Goal: Task Accomplishment & Management: Manage account settings

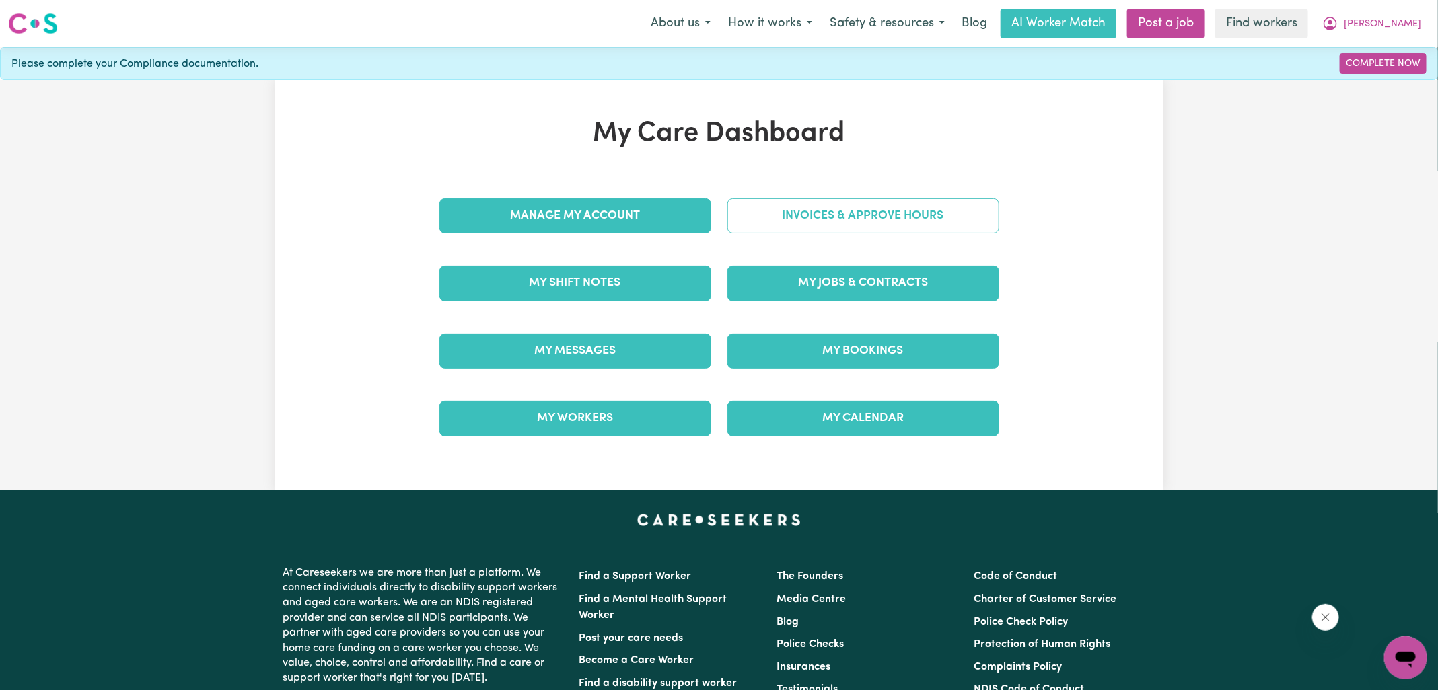
click at [797, 207] on link "Invoices & Approve Hours" at bounding box center [863, 216] width 272 height 35
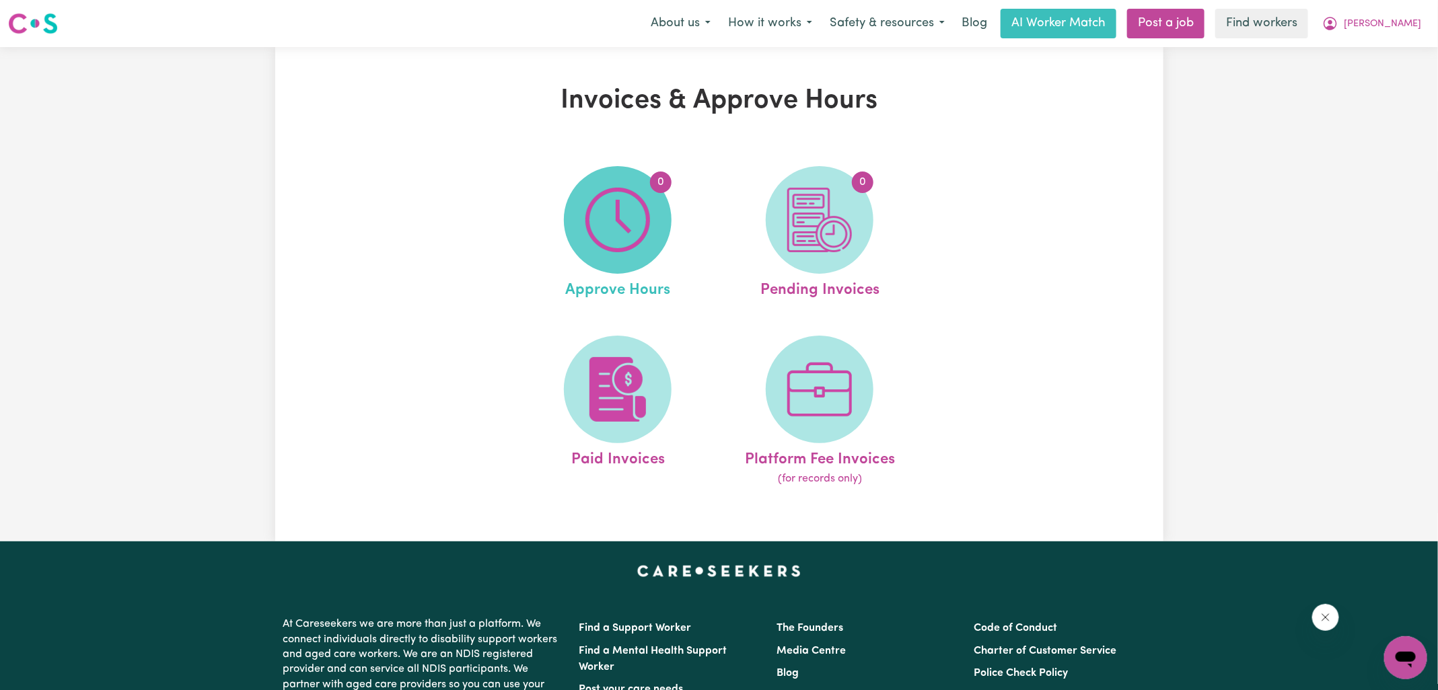
click at [659, 219] on span "0" at bounding box center [618, 220] width 108 height 108
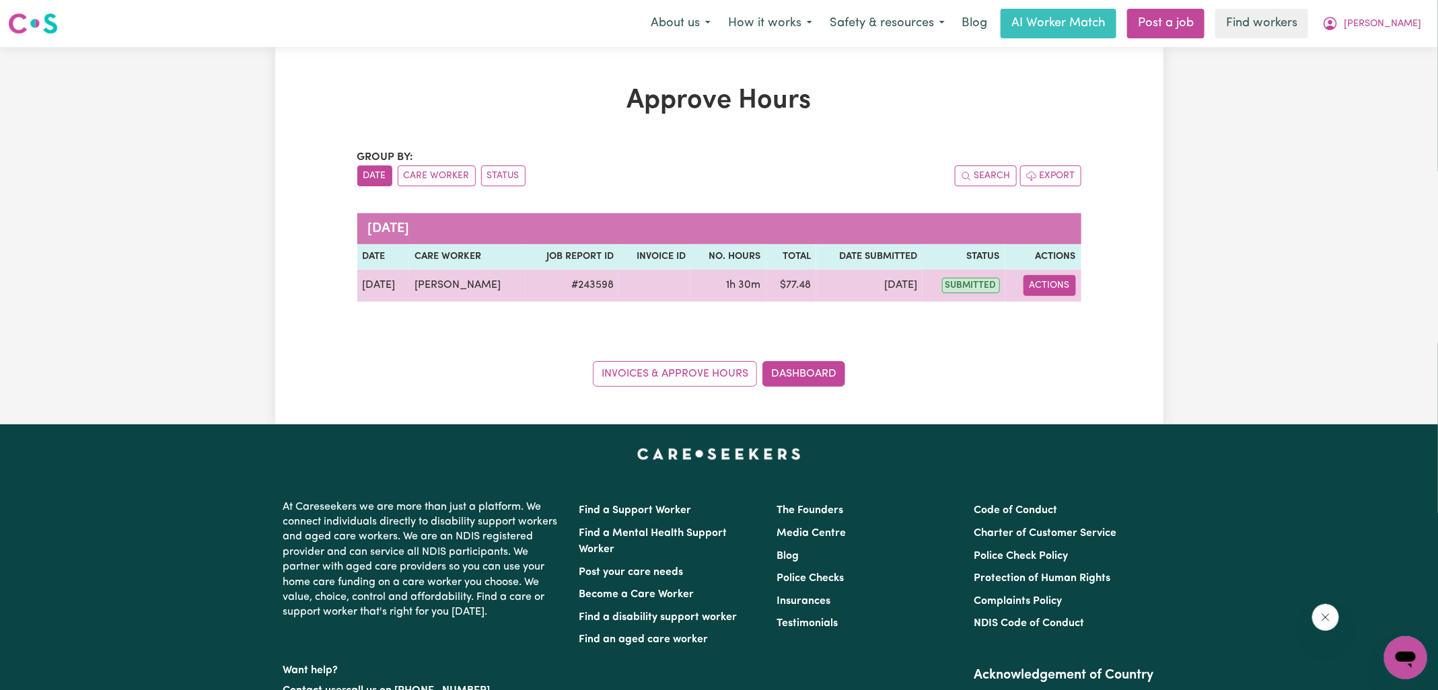
click at [1042, 283] on button "Actions" at bounding box center [1050, 285] width 52 height 21
click at [1066, 318] on link "View Job Report" at bounding box center [1081, 316] width 115 height 27
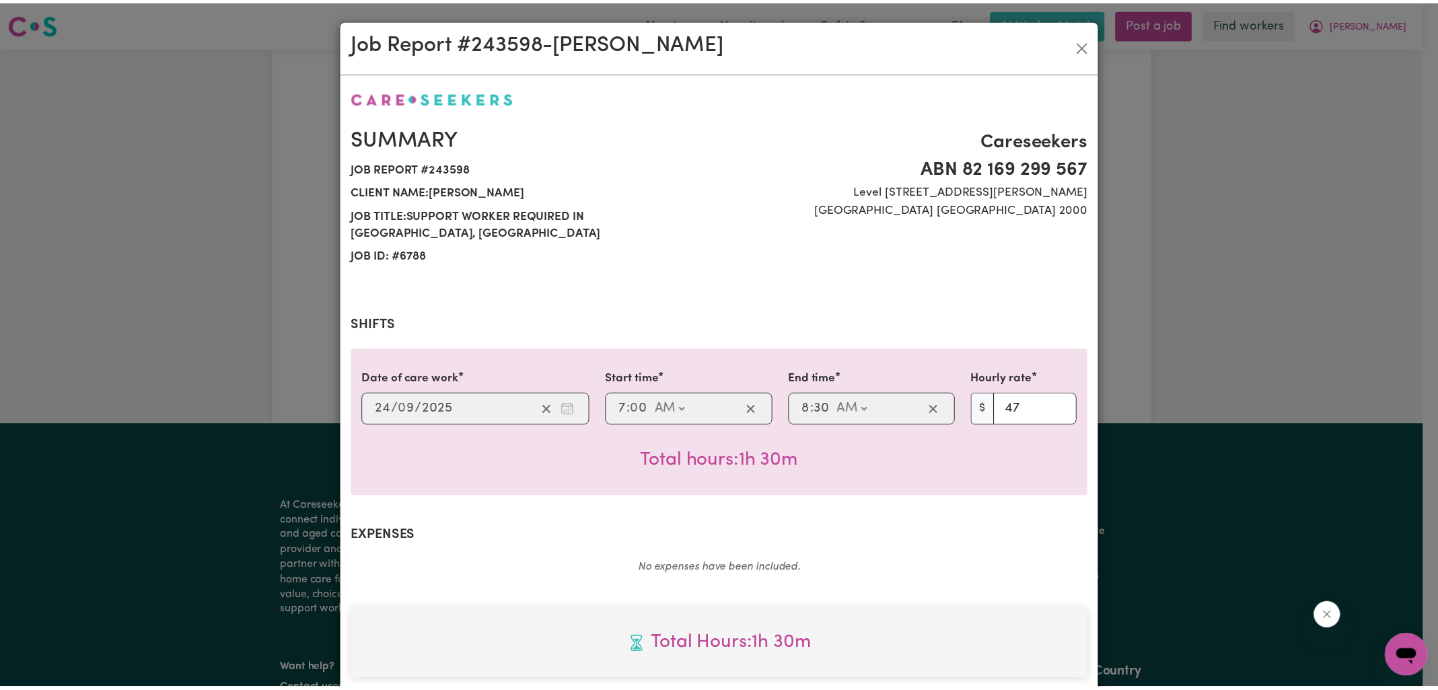
scroll to position [345, 0]
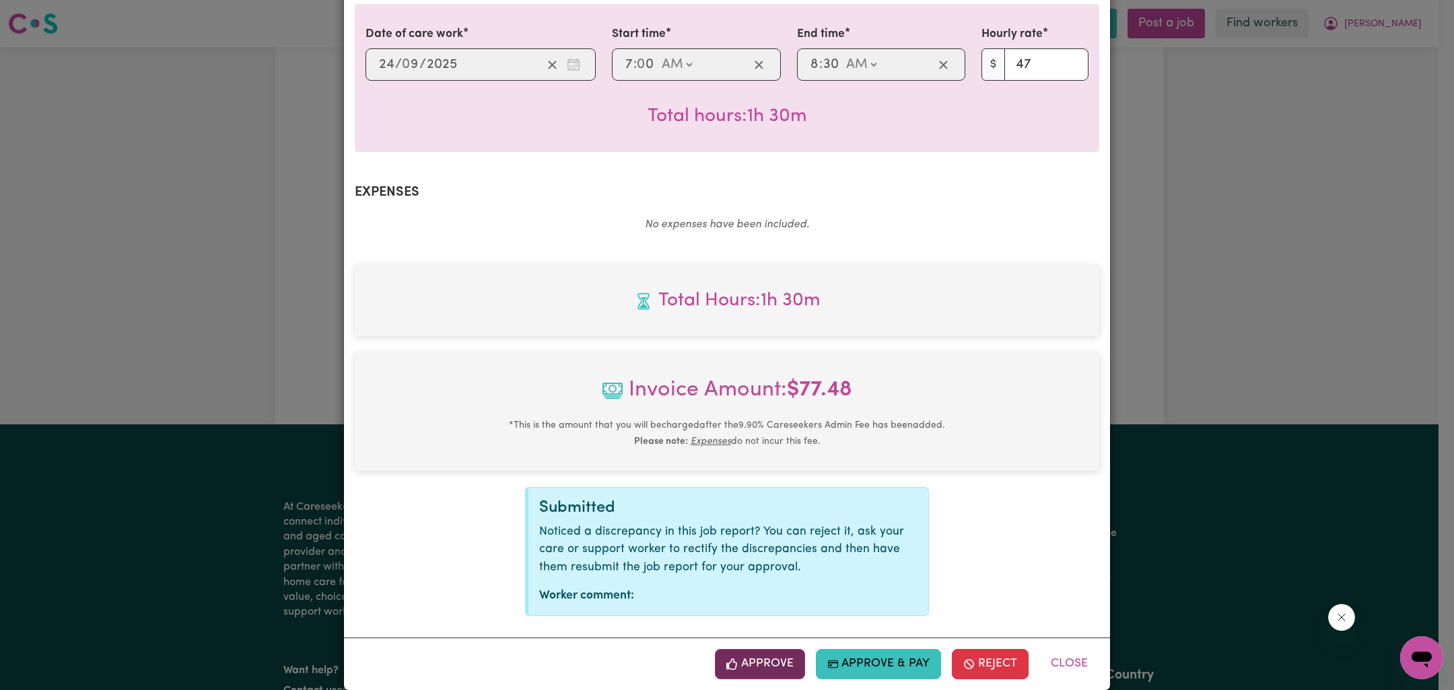
click at [765, 652] on button "Approve" at bounding box center [760, 664] width 90 height 30
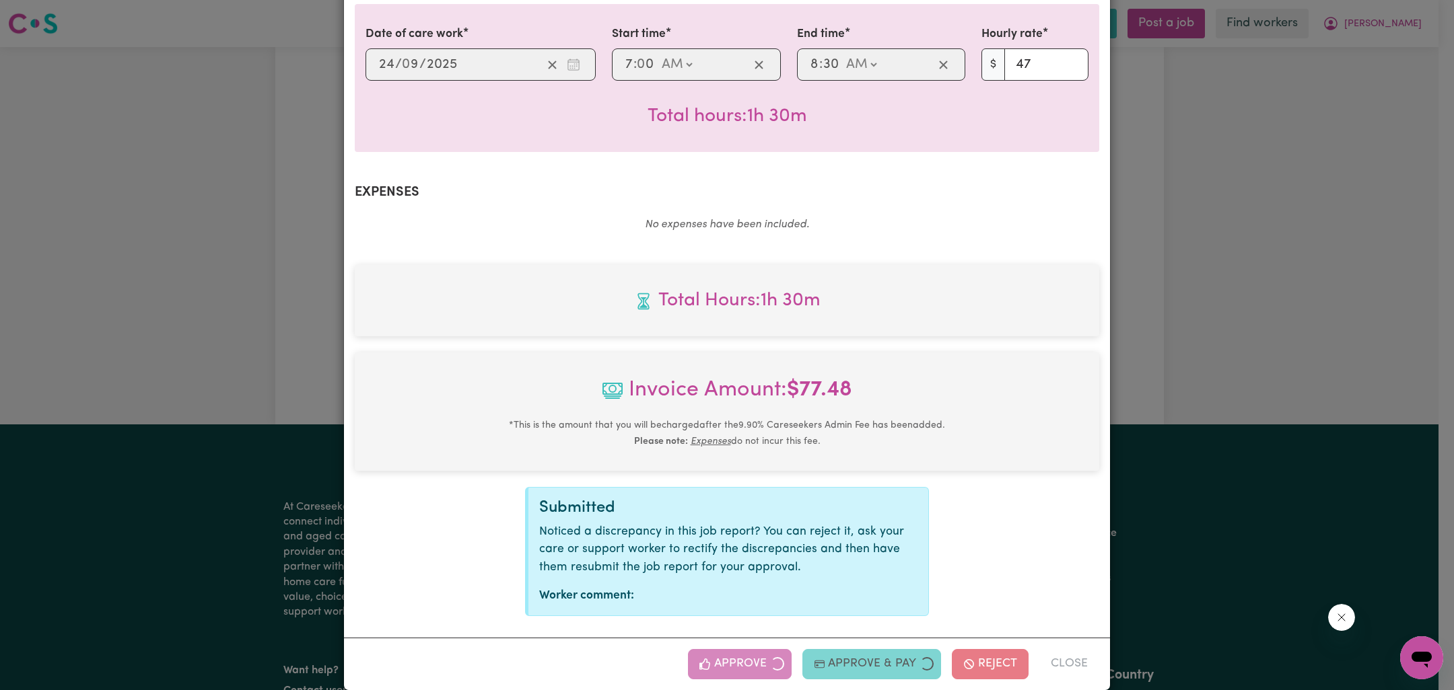
click at [1271, 347] on div "Job Report # 243598 - [PERSON_NAME] Summary Job report # 243598 Client name: [P…" at bounding box center [727, 345] width 1454 height 690
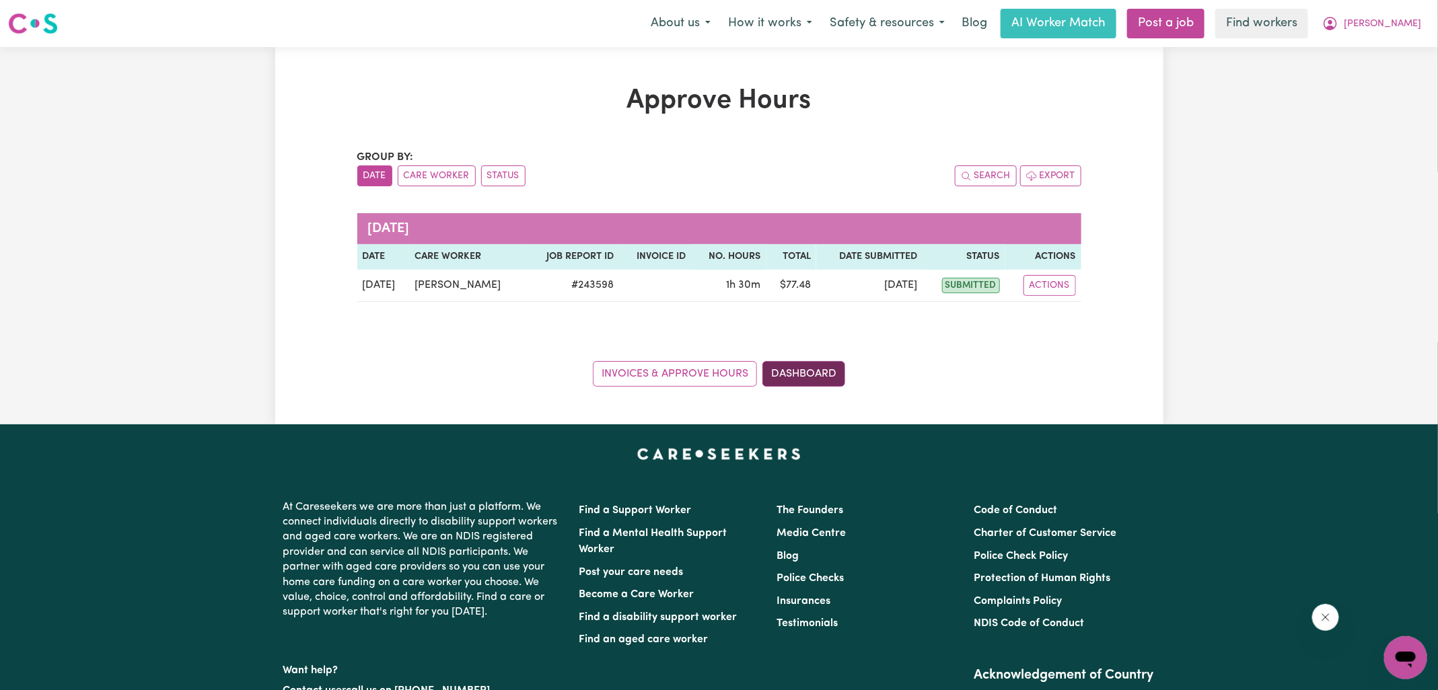
click at [839, 374] on link "Dashboard" at bounding box center [803, 374] width 83 height 26
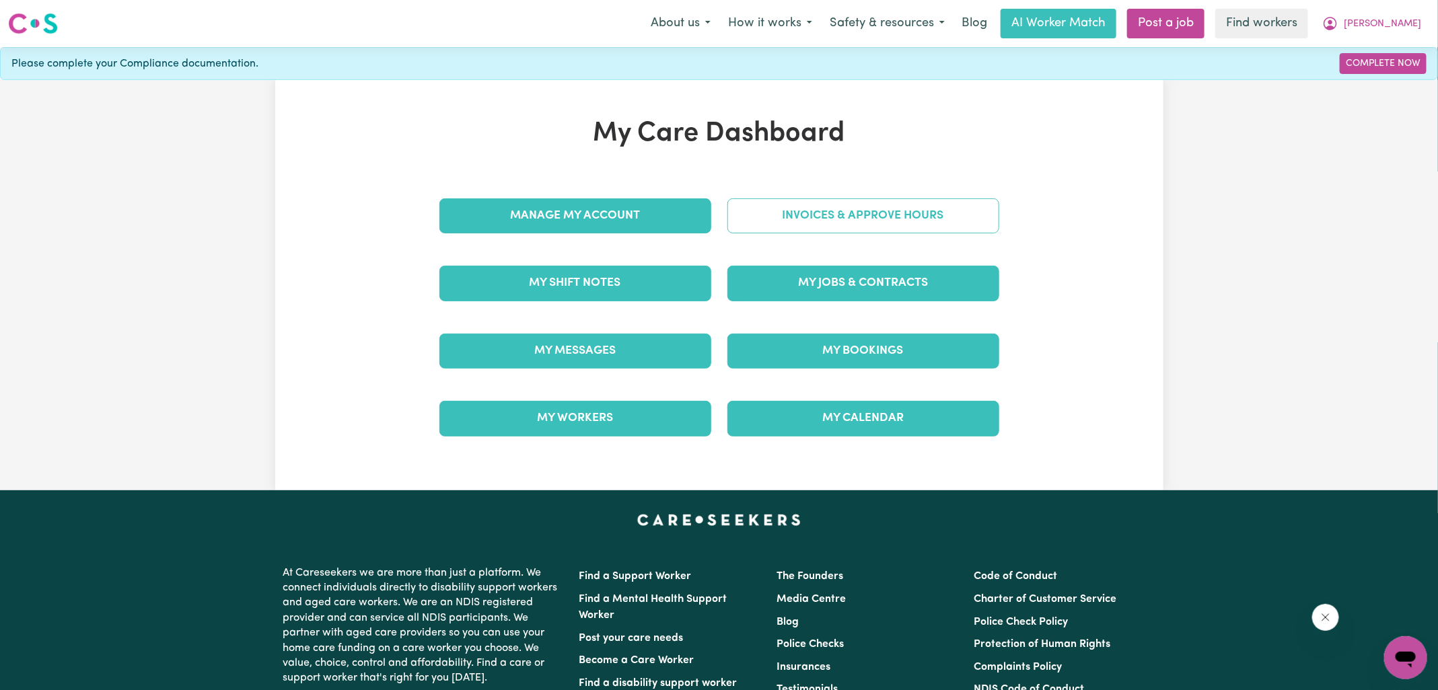
click at [841, 199] on link "Invoices & Approve Hours" at bounding box center [863, 216] width 272 height 35
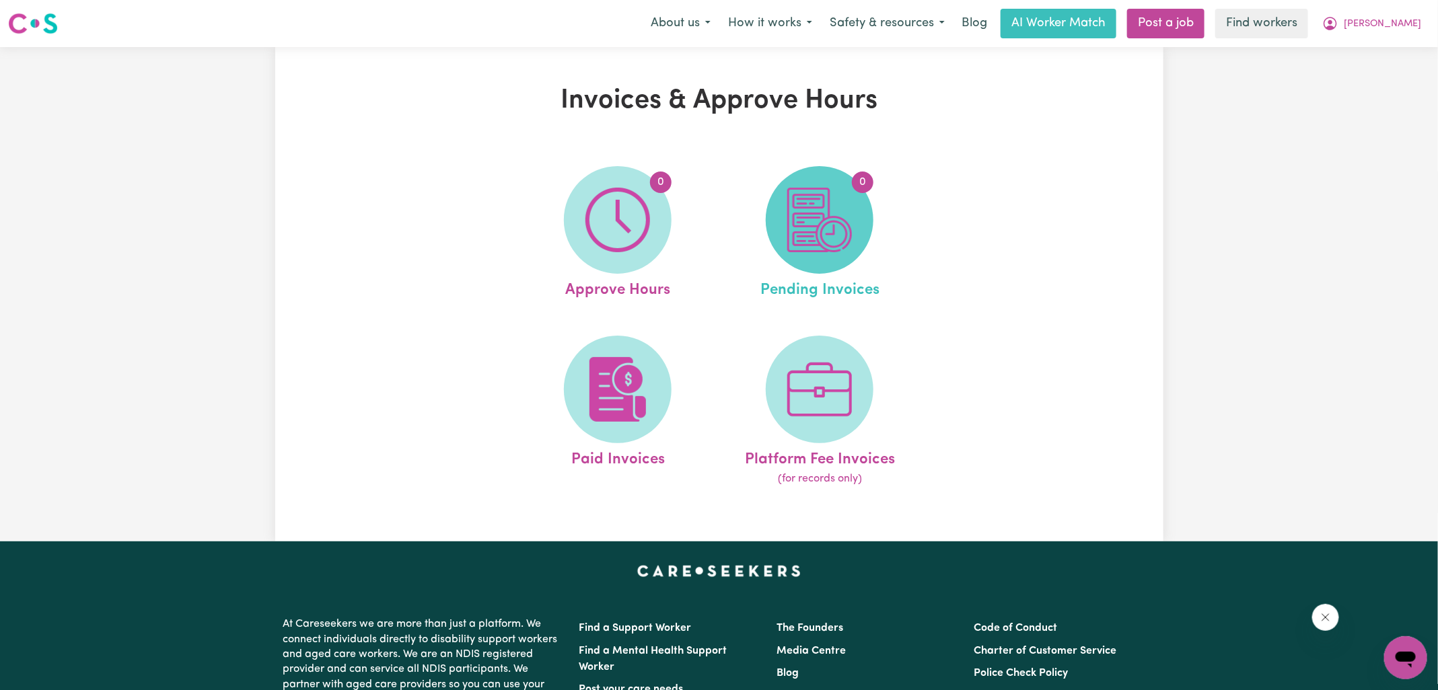
click at [841, 201] on img at bounding box center [819, 220] width 65 height 65
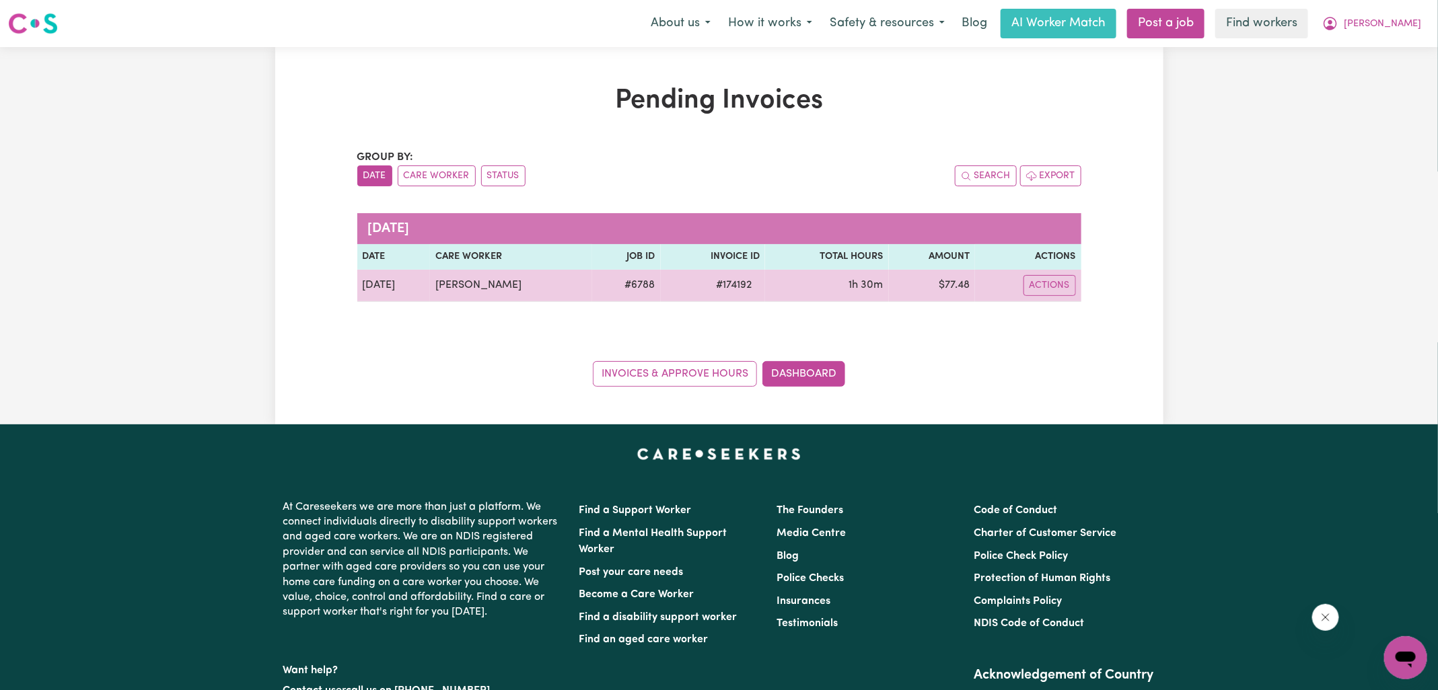
click at [738, 285] on span "# 174192" at bounding box center [734, 285] width 52 height 16
copy span "174192"
click at [959, 284] on td "$ 77.48" at bounding box center [932, 286] width 87 height 32
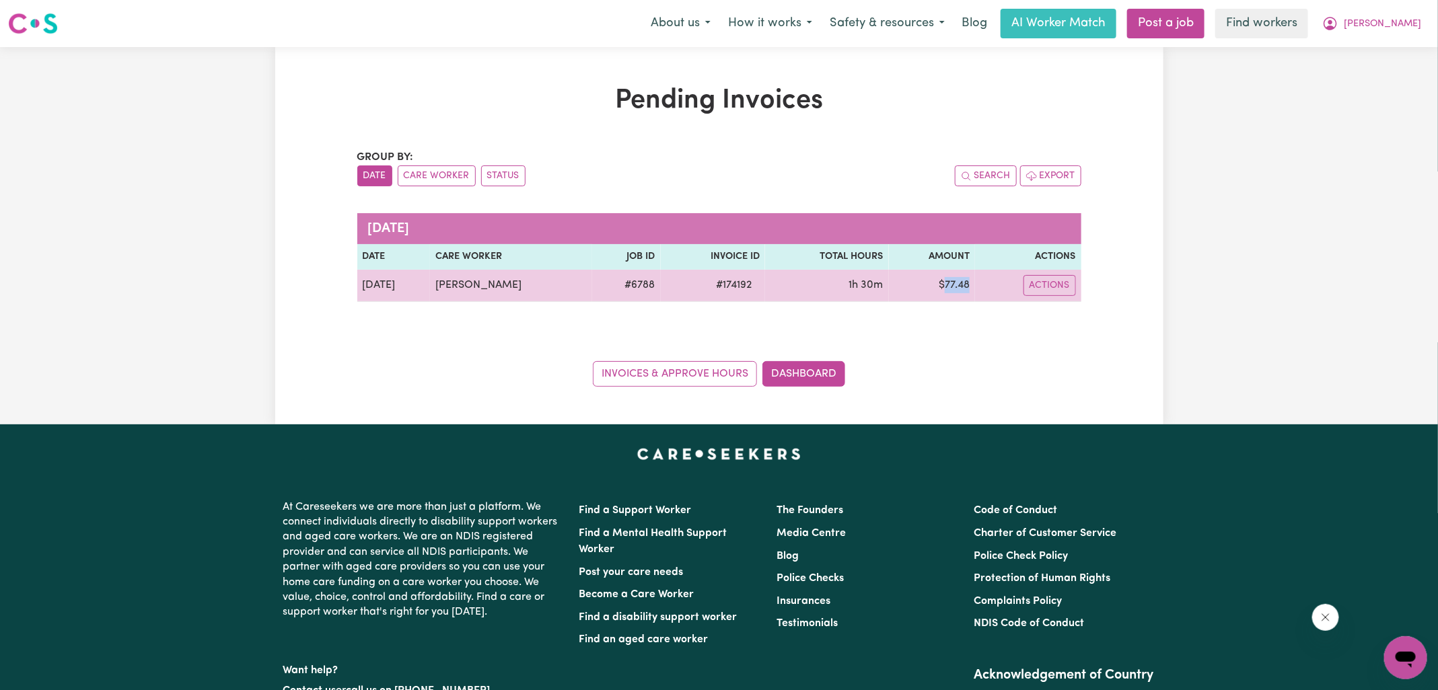
copy td "77.48"
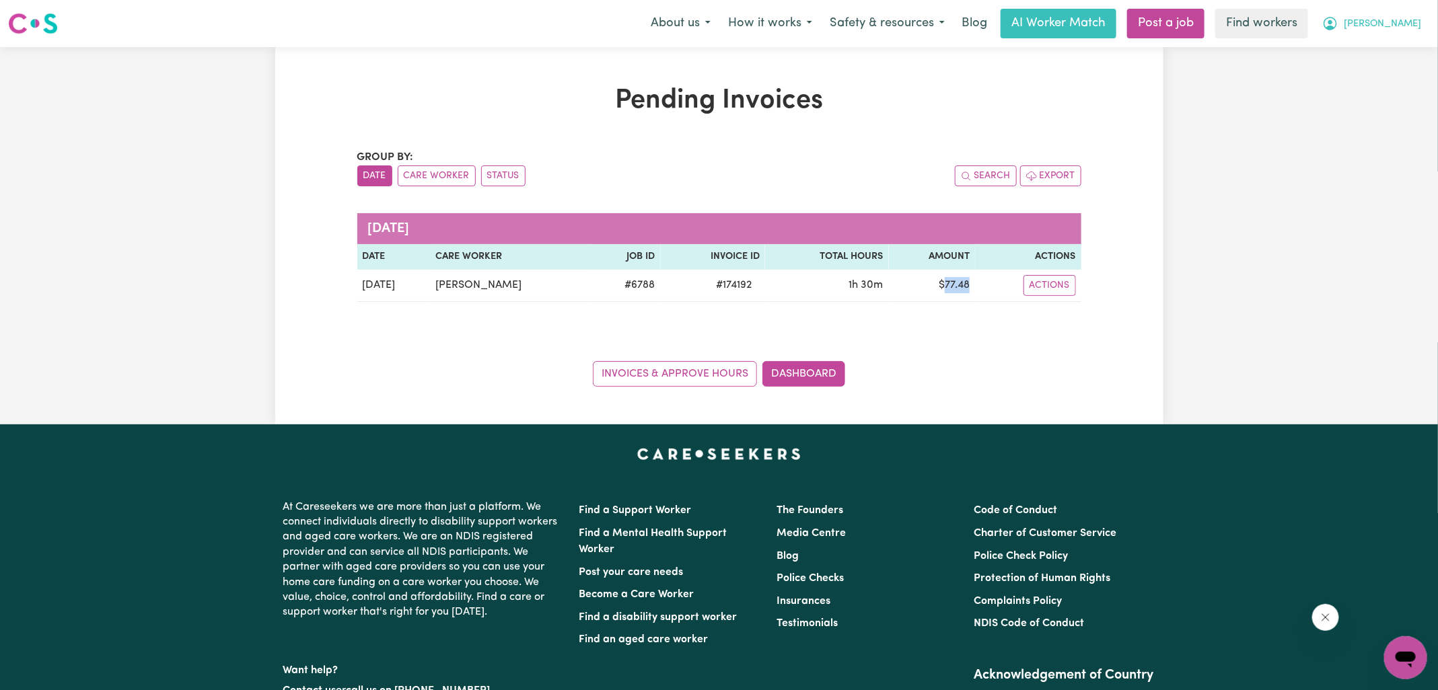
click at [1394, 26] on span "[PERSON_NAME]" at bounding box center [1382, 24] width 77 height 15
click at [1382, 80] on link "Logout" at bounding box center [1376, 78] width 106 height 26
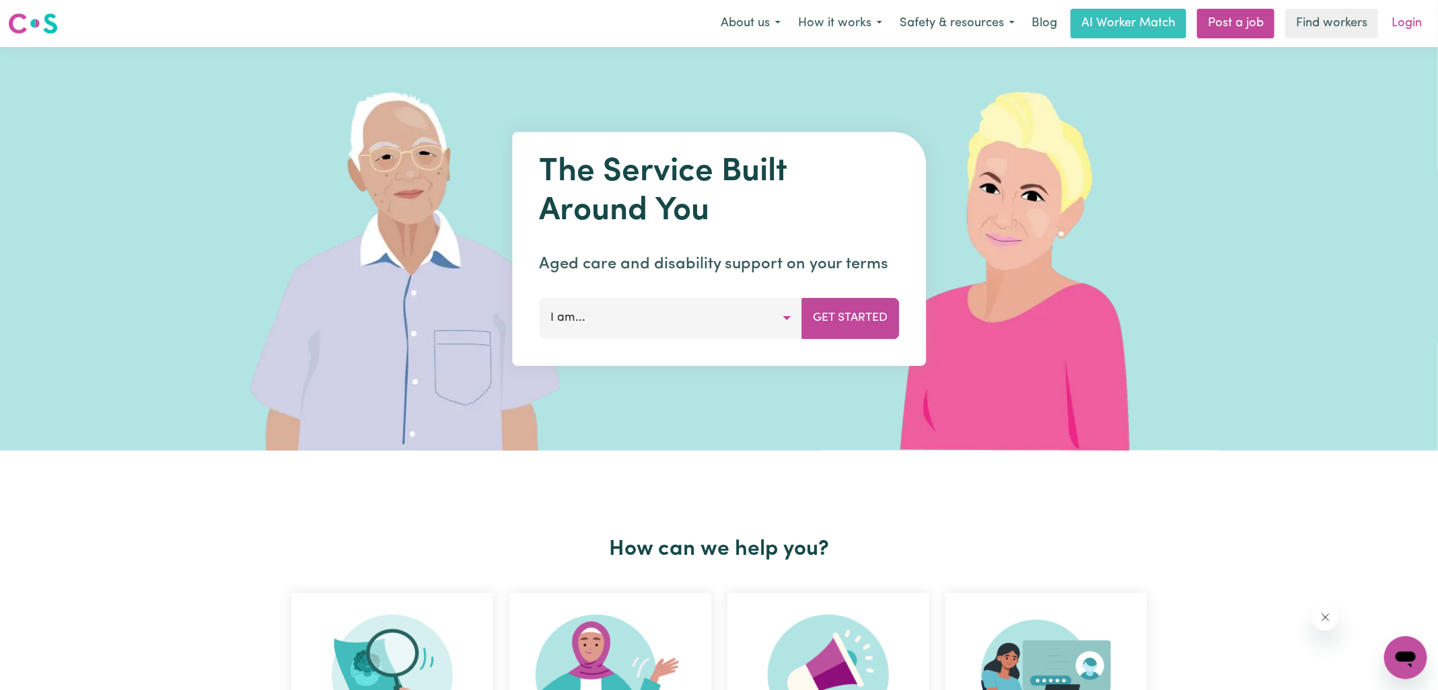
click at [1402, 24] on link "Login" at bounding box center [1407, 24] width 46 height 30
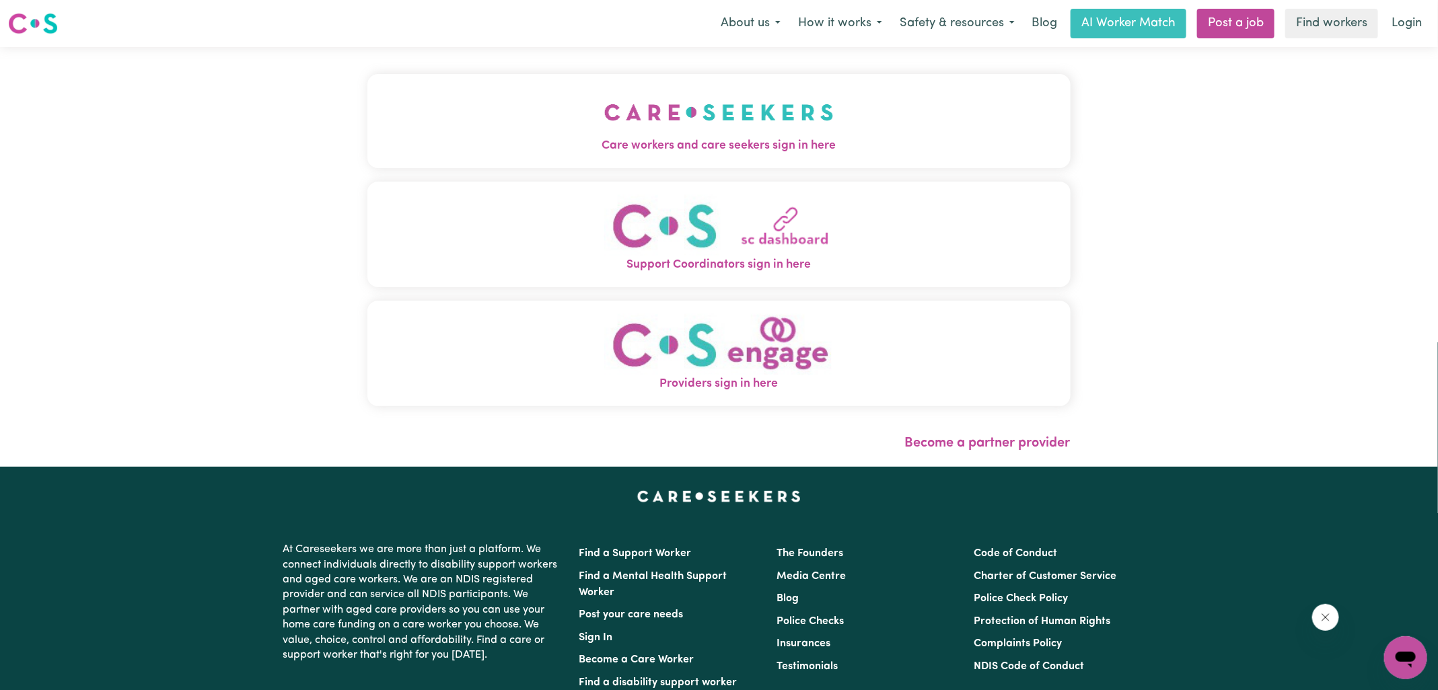
click at [698, 136] on img "Care workers and care seekers sign in here" at bounding box center [718, 112] width 229 height 50
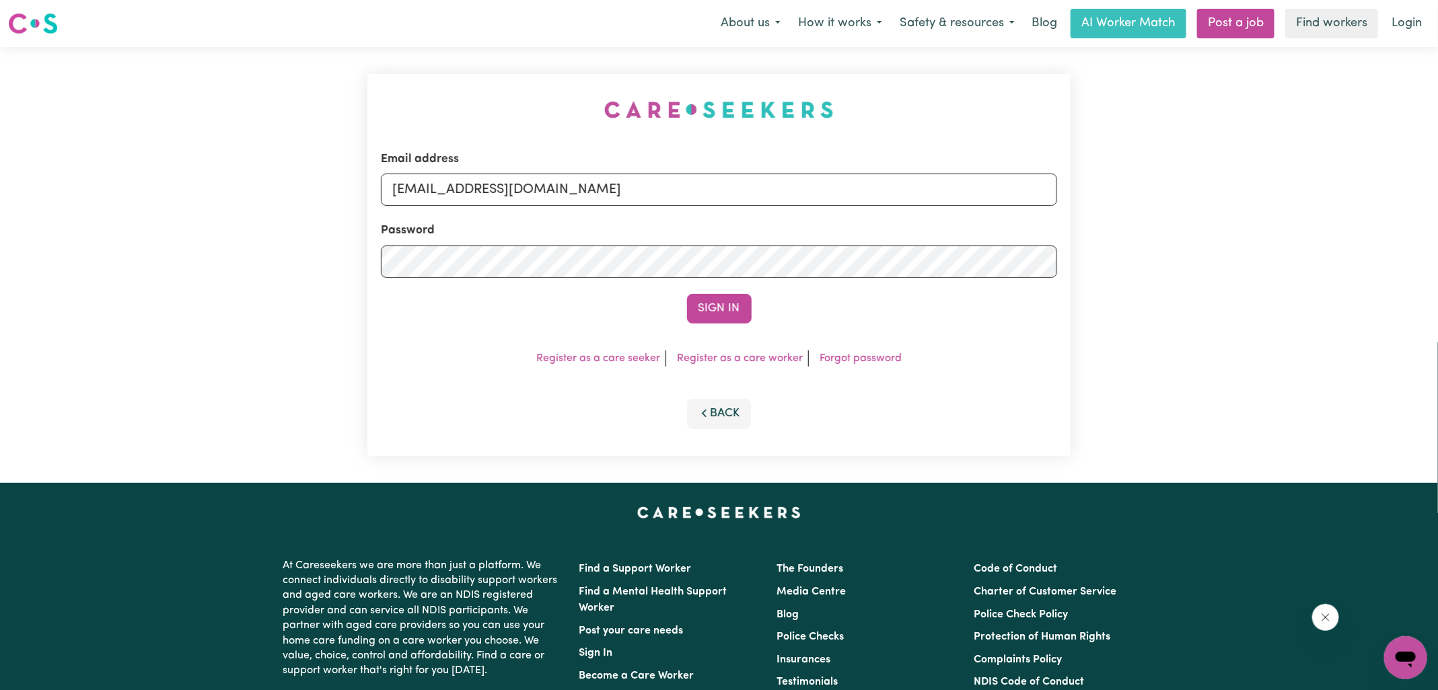
click at [571, 96] on div "Email address [EMAIL_ADDRESS][DOMAIN_NAME] Password Sign In Register as a care …" at bounding box center [718, 265] width 703 height 382
drag, startPoint x: 464, startPoint y: 185, endPoint x: 887, endPoint y: 164, distance: 423.9
click at [890, 194] on input "[EMAIL_ADDRESS][DOMAIN_NAME]" at bounding box center [719, 190] width 676 height 32
type input "[EMAIL_ADDRESS][DOMAIN_NAME]"
click at [687, 294] on button "Sign In" at bounding box center [719, 309] width 65 height 30
